Goal: Task Accomplishment & Management: Complete application form

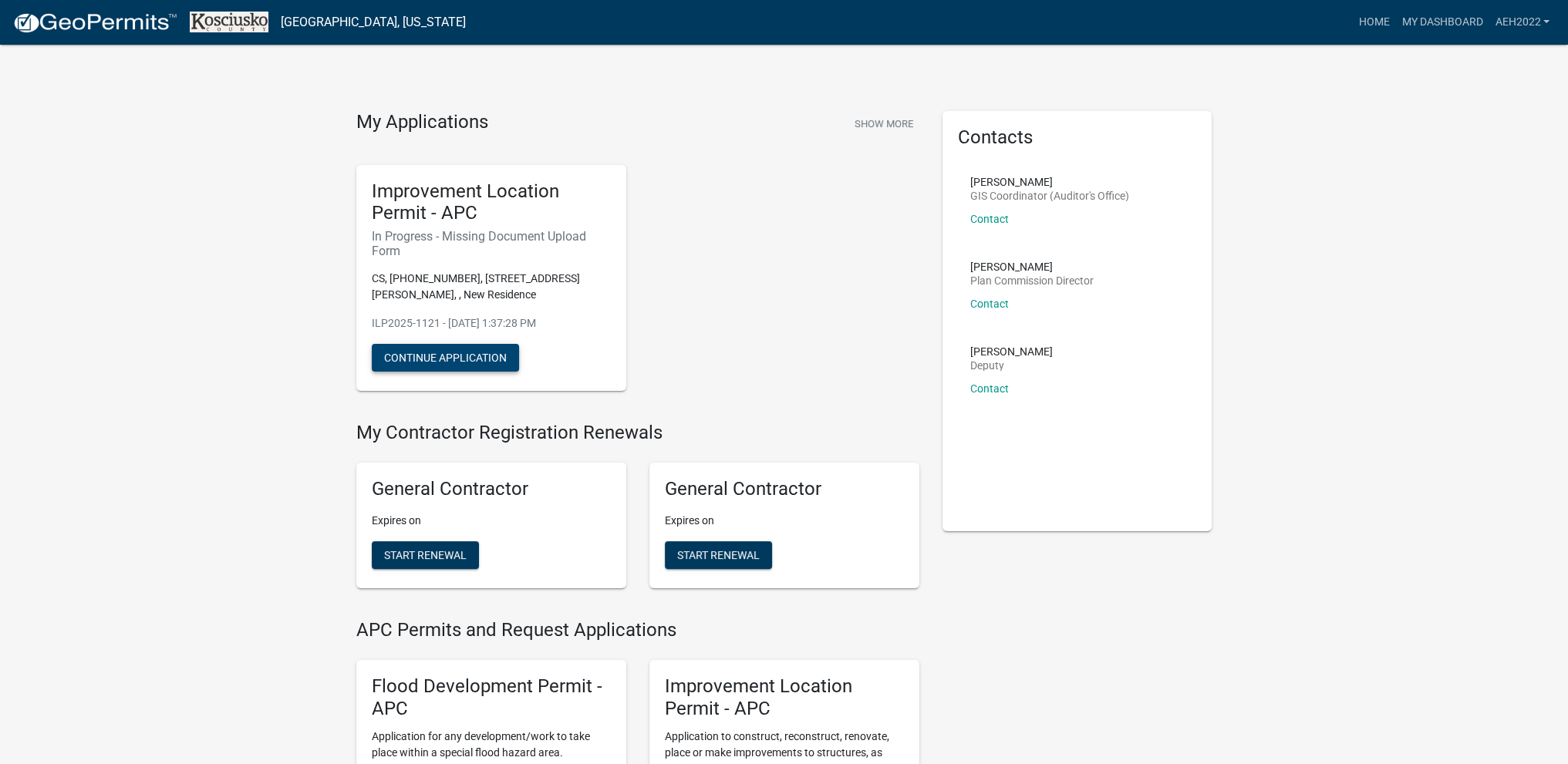
click at [441, 355] on button "Continue Application" at bounding box center [445, 357] width 148 height 28
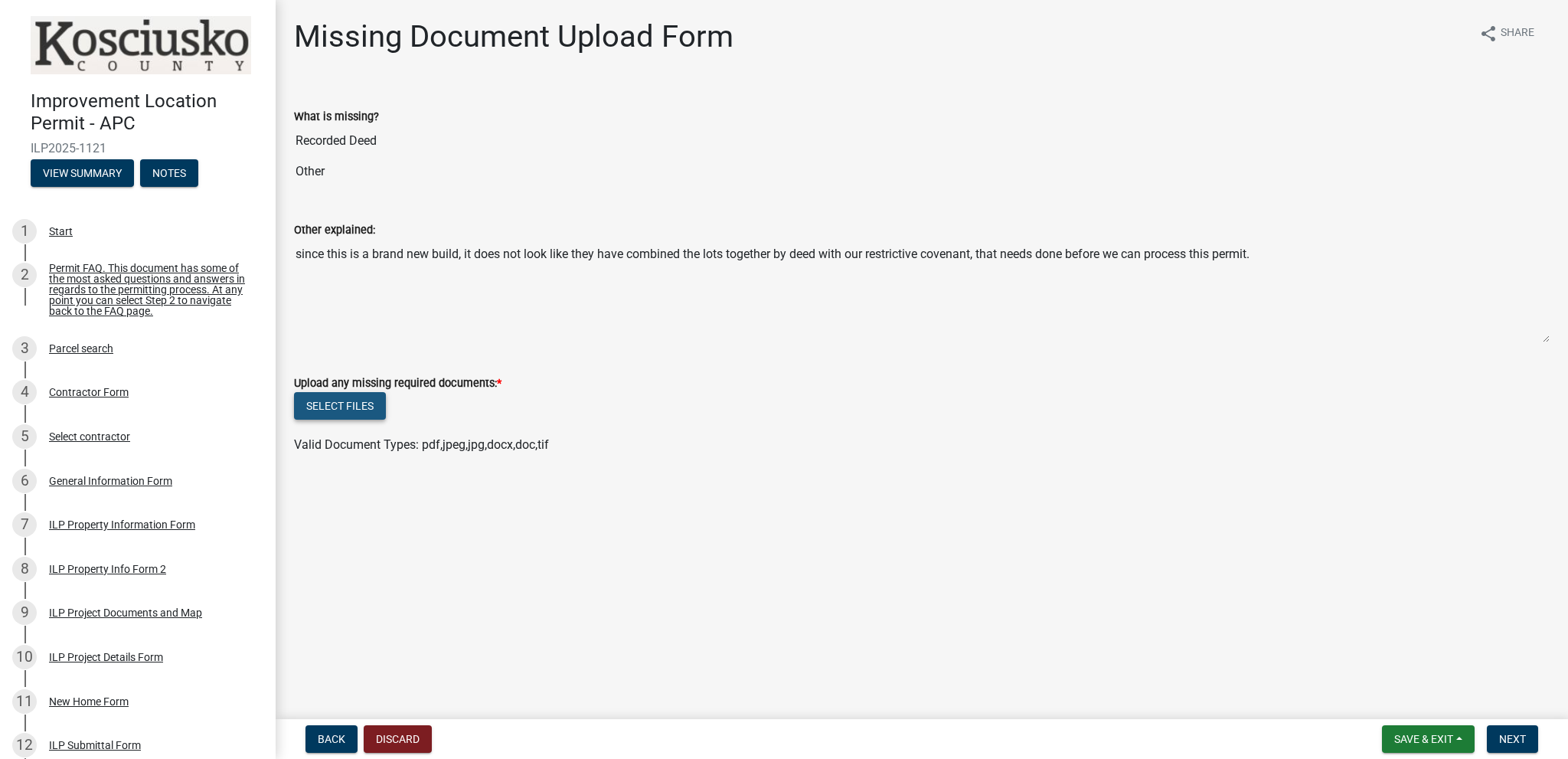
click at [343, 406] on button "Select files" at bounding box center [339, 406] width 92 height 27
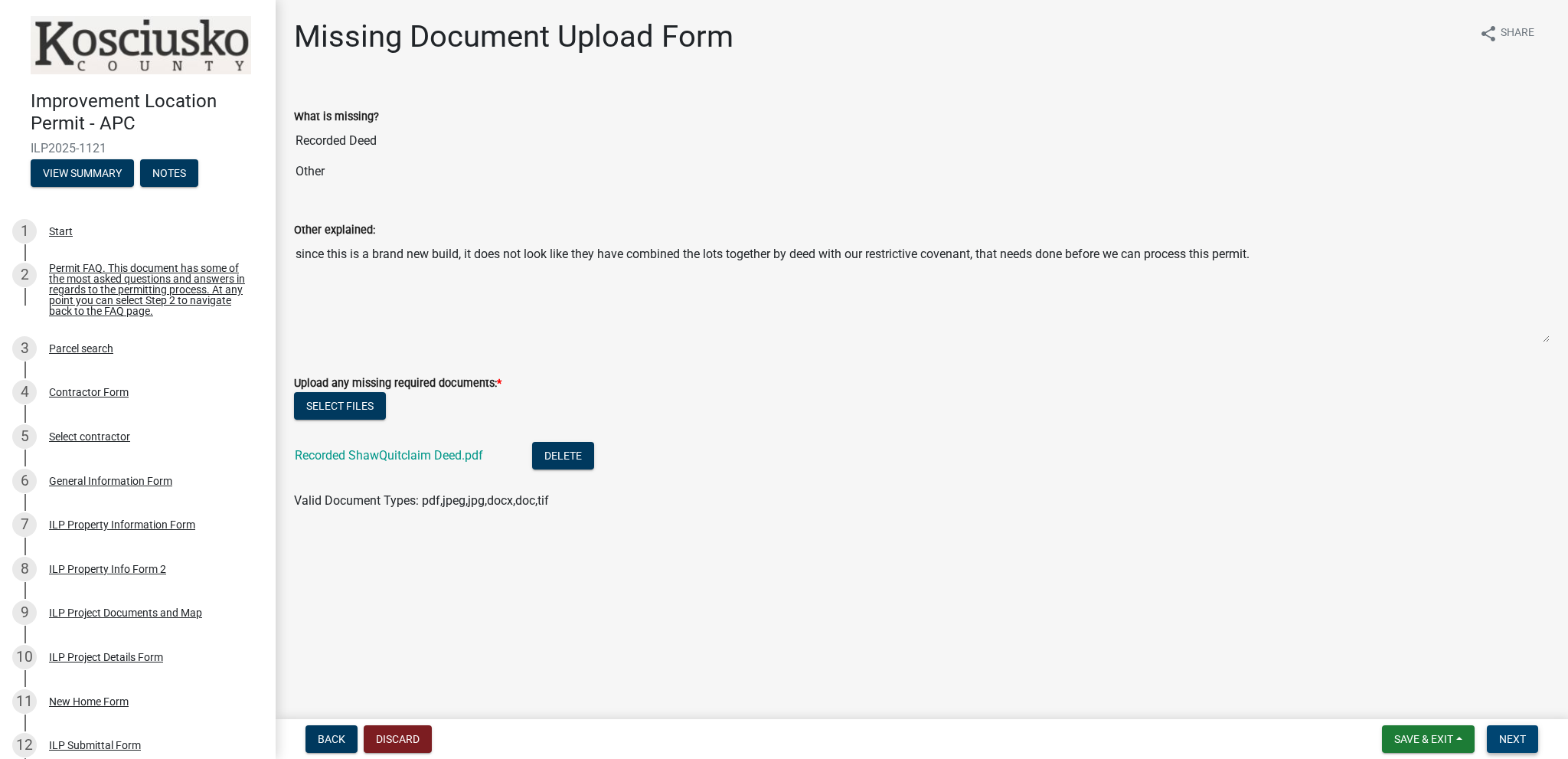
click at [1510, 741] on span "Next" at bounding box center [1512, 739] width 27 height 12
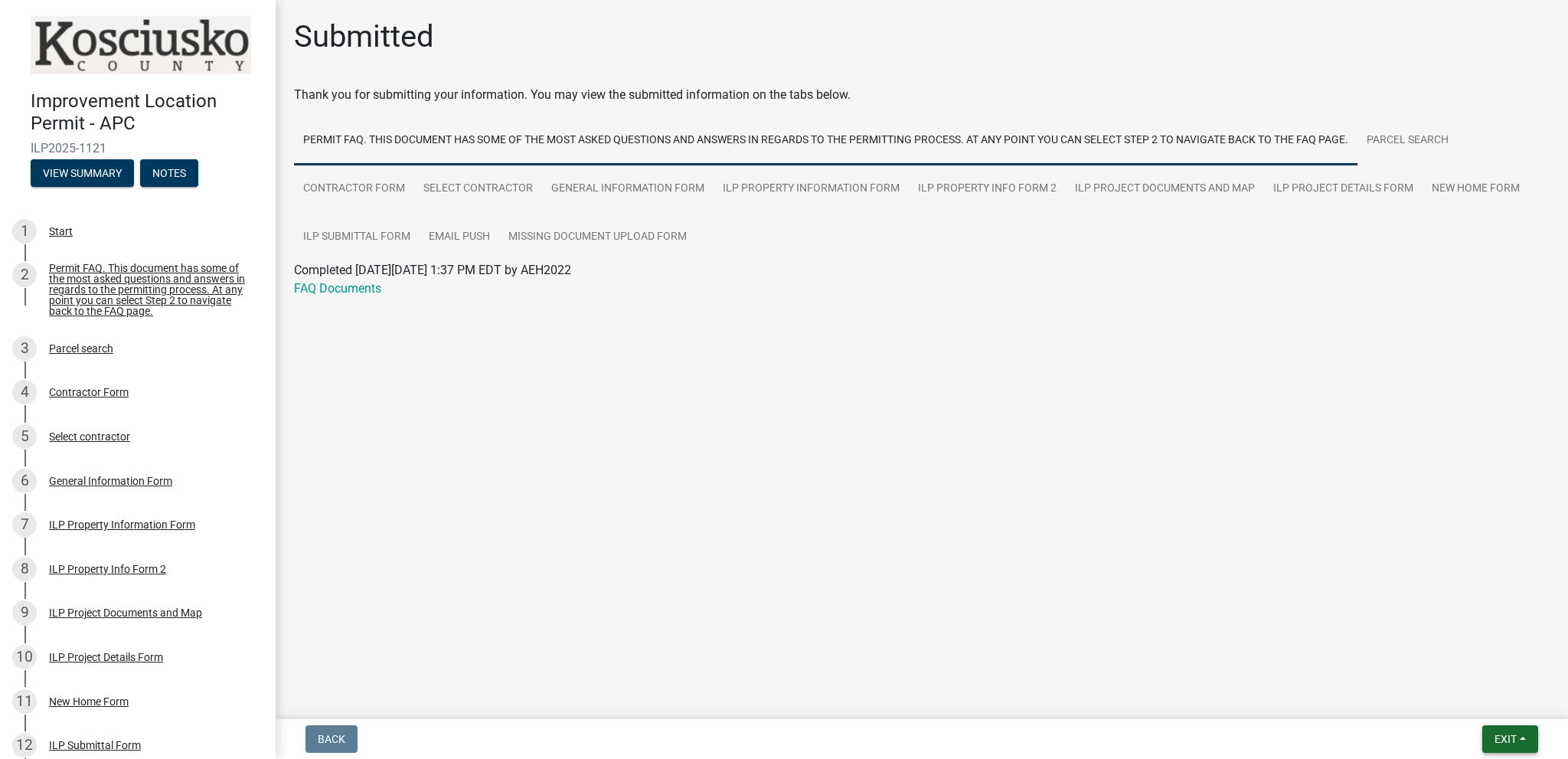
click at [1503, 732] on button "Exit" at bounding box center [1510, 739] width 56 height 27
click at [1451, 697] on button "Save & Exit" at bounding box center [1477, 699] width 123 height 37
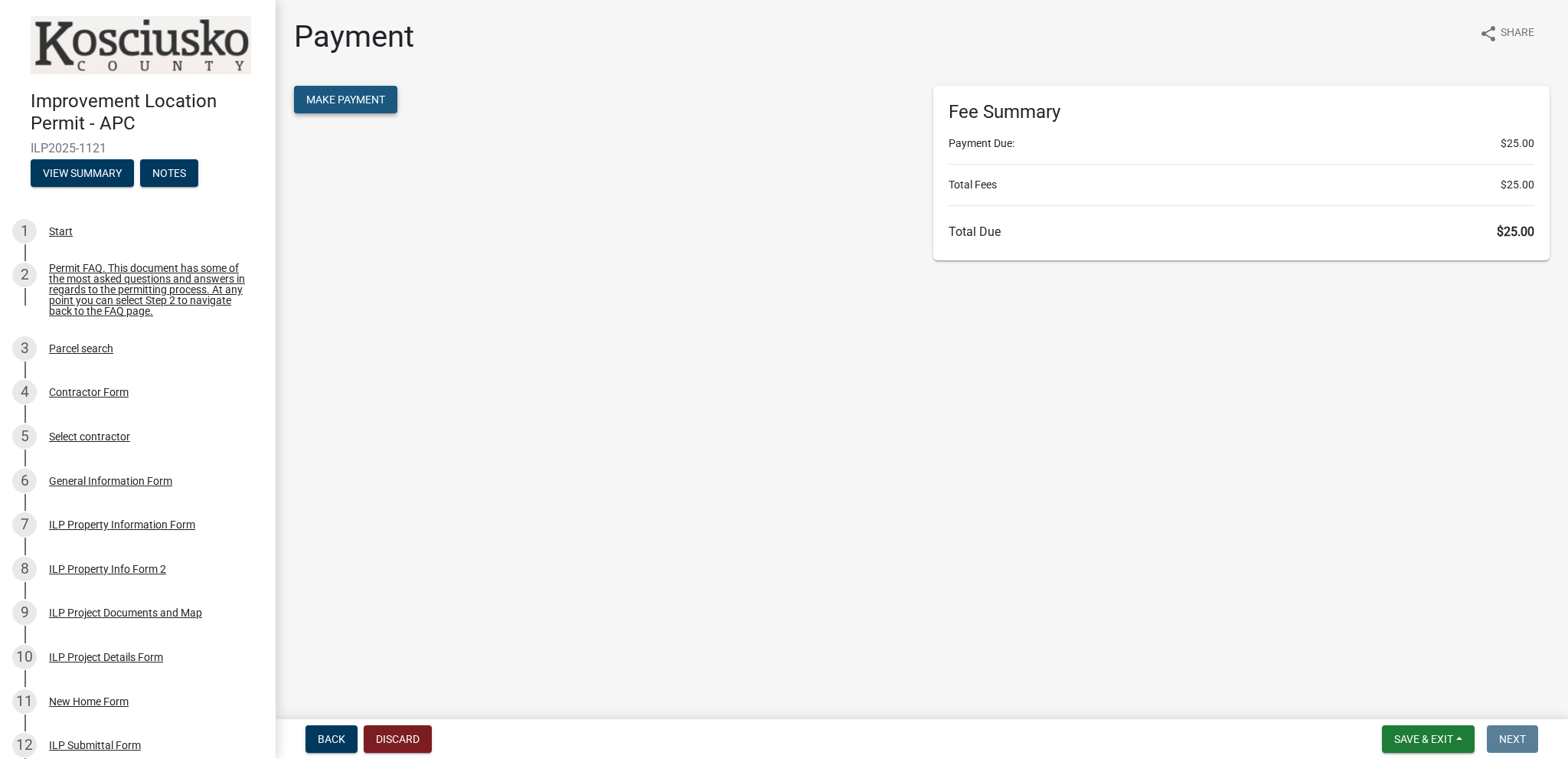
click at [339, 96] on span "Make Payment" at bounding box center [345, 99] width 79 height 12
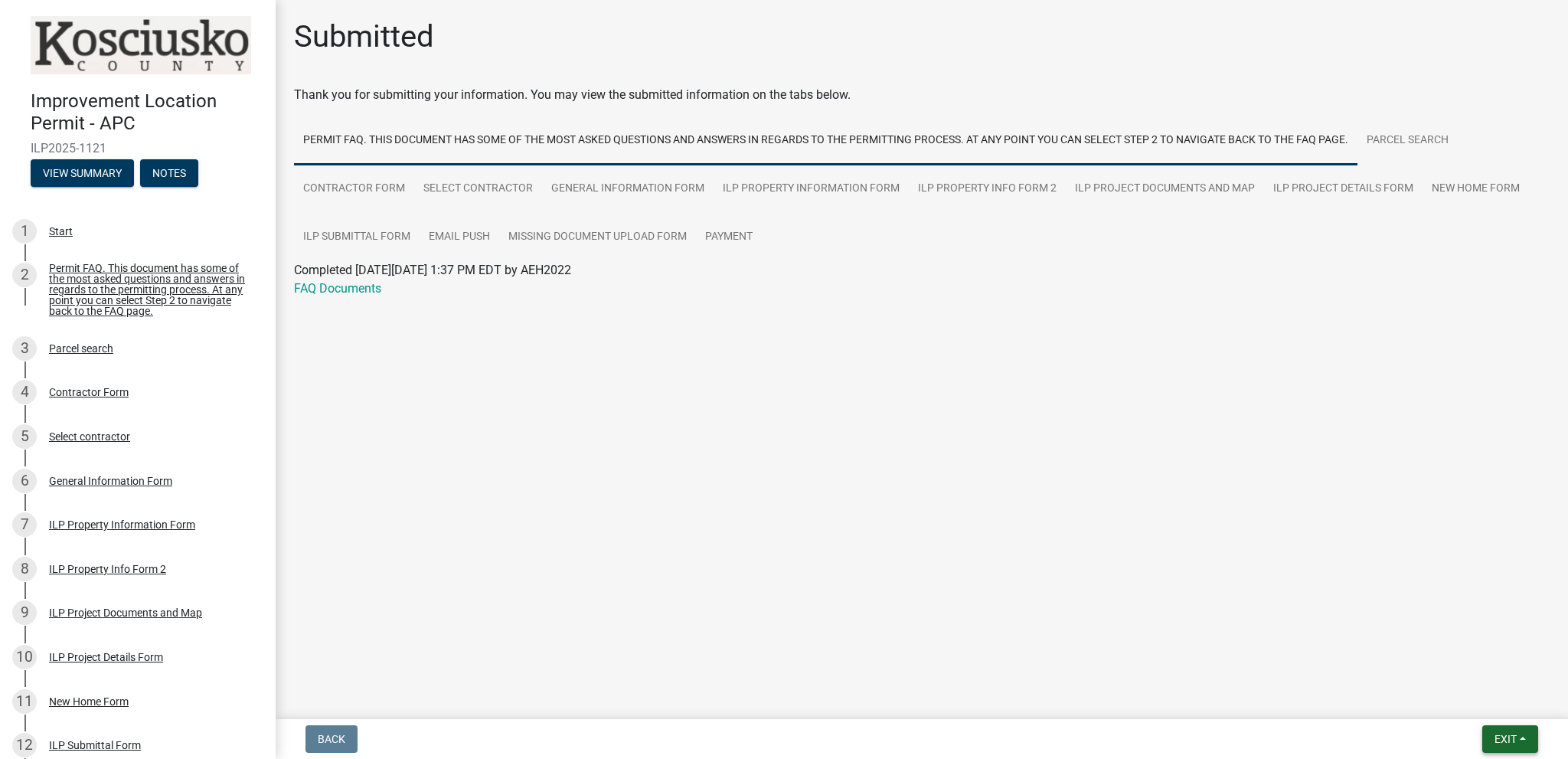
click at [1498, 741] on span "Exit" at bounding box center [1505, 739] width 22 height 12
click at [1454, 695] on button "Save & Exit" at bounding box center [1477, 699] width 123 height 37
